Goal: Task Accomplishment & Management: Use online tool/utility

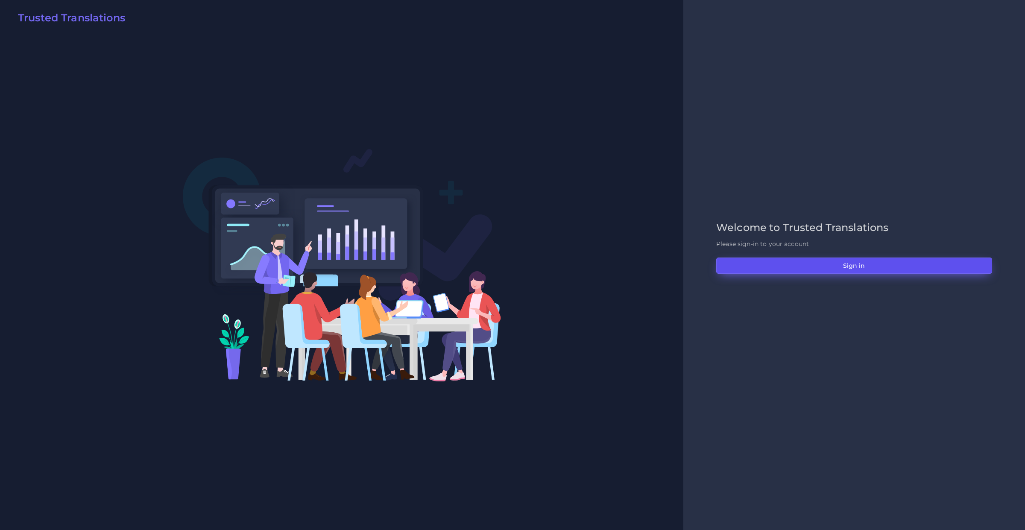
click at [836, 260] on button "Sign in" at bounding box center [854, 265] width 276 height 16
click at [842, 269] on button "Sign in" at bounding box center [854, 265] width 276 height 16
click at [793, 263] on button "Sign in" at bounding box center [854, 265] width 276 height 16
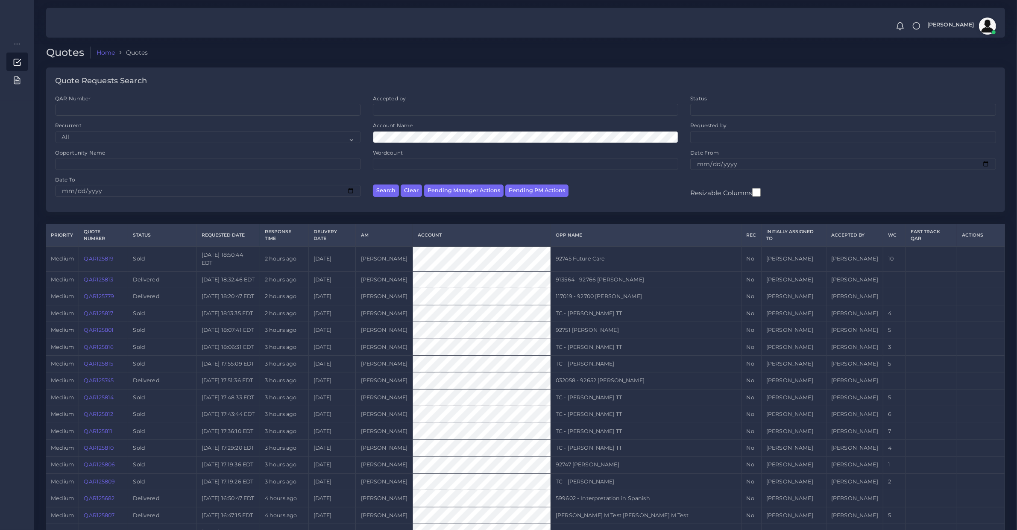
click at [472, 181] on div "Search Clear Pending Manager Actions Pending PM Actions" at bounding box center [526, 189] width 318 height 27
click at [472, 187] on button "Pending Manager Actions" at bounding box center [463, 190] width 79 height 12
select select "awaiting_manager_initial_review"
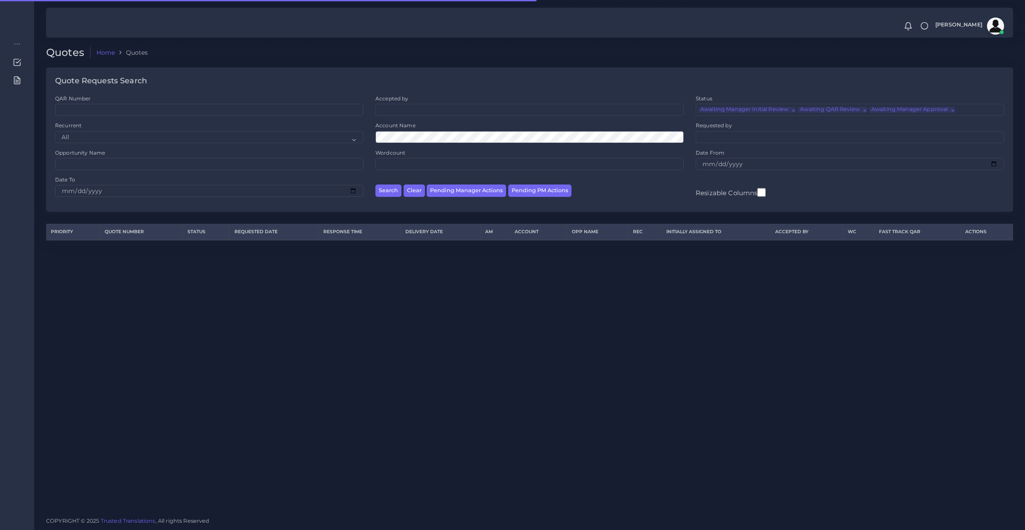
click at [521, 184] on div "Search Clear Pending Manager Actions Pending PM Actions" at bounding box center [529, 189] width 320 height 27
click at [524, 188] on button "Pending PM Actions" at bounding box center [539, 190] width 63 height 12
select select "awaiting_acceptance"
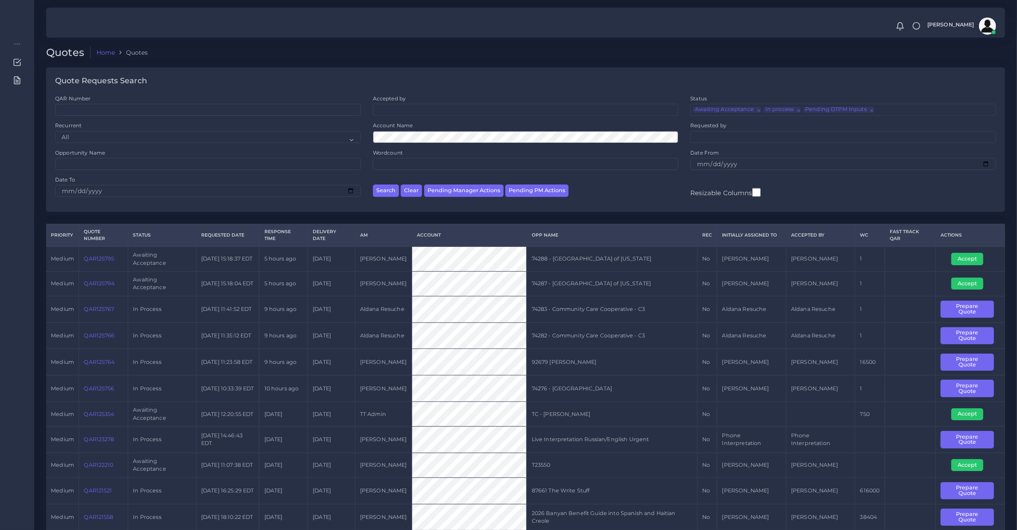
click at [105, 370] on td "QAR125764" at bounding box center [103, 362] width 49 height 26
copy link "QAR125764"
drag, startPoint x: 981, startPoint y: 358, endPoint x: 330, endPoint y: 291, distance: 655.0
click at [981, 358] on button "Prepare Quote" at bounding box center [966, 363] width 53 height 18
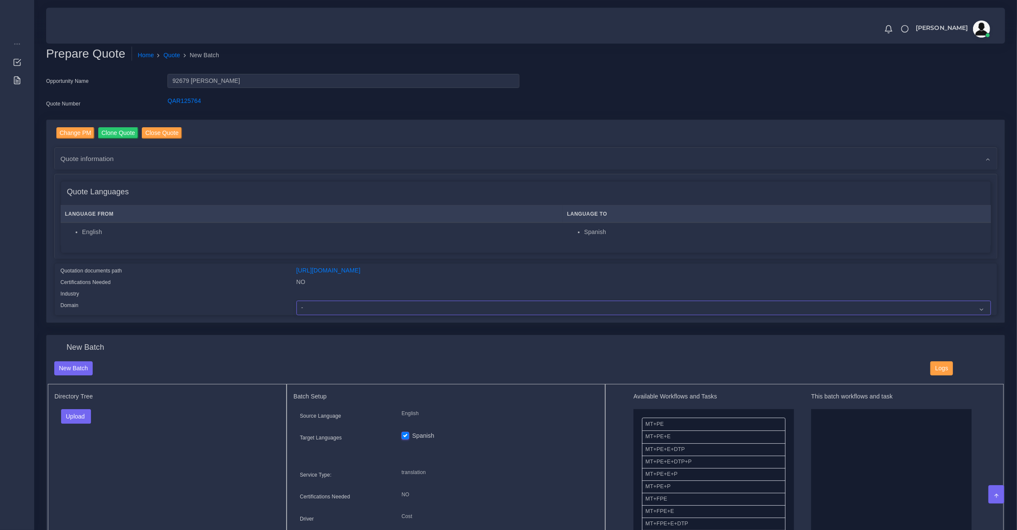
click at [342, 306] on select "- Advertising and Media Agriculture, Forestry and Fishing Architecture, Buildin…" at bounding box center [643, 308] width 694 height 15
select select "Personal Documentation"
